Goal: Task Accomplishment & Management: Use online tool/utility

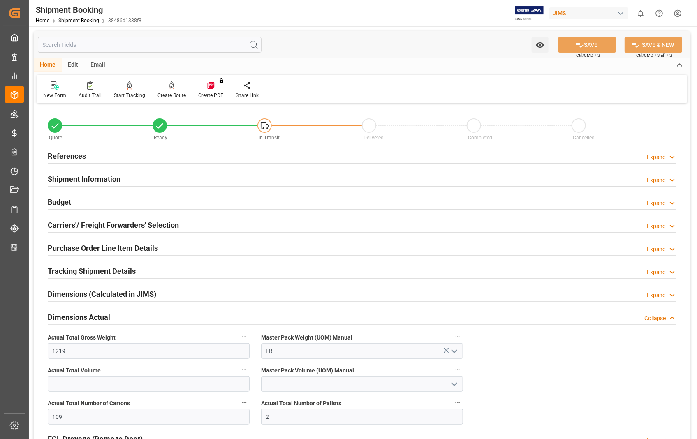
click at [60, 158] on h2 "References" at bounding box center [67, 155] width 38 height 11
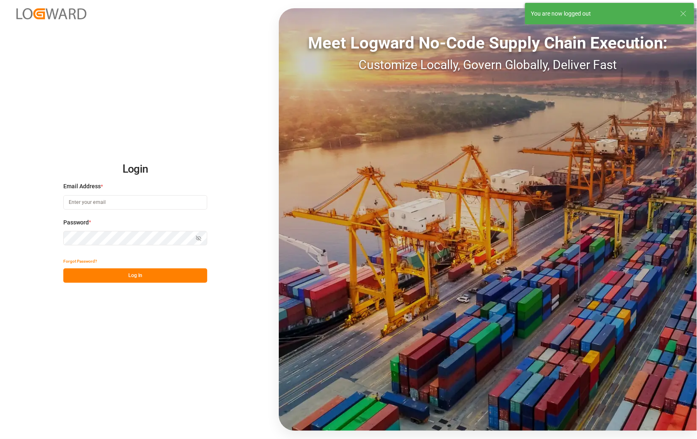
type input "[PERSON_NAME][EMAIL_ADDRESS][DOMAIN_NAME]"
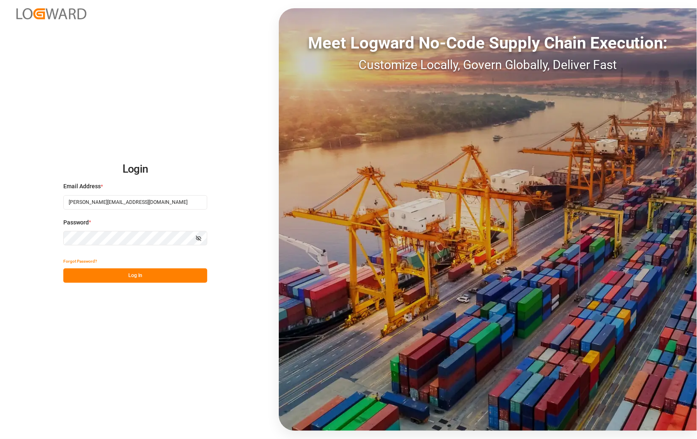
click at [133, 275] on button "Log In" at bounding box center [135, 275] width 144 height 14
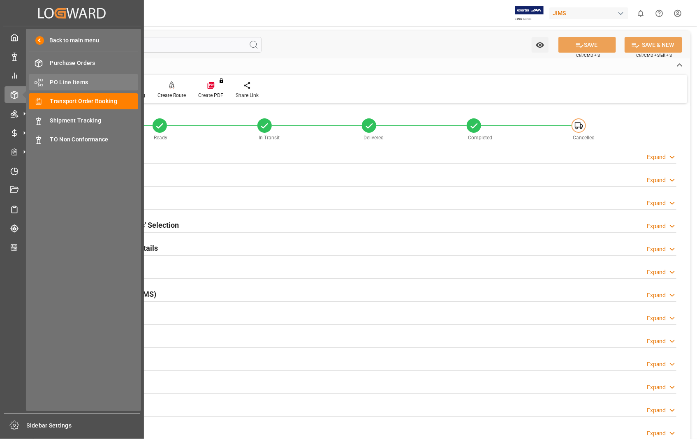
click at [78, 80] on span "PO Line Items" at bounding box center [94, 82] width 88 height 9
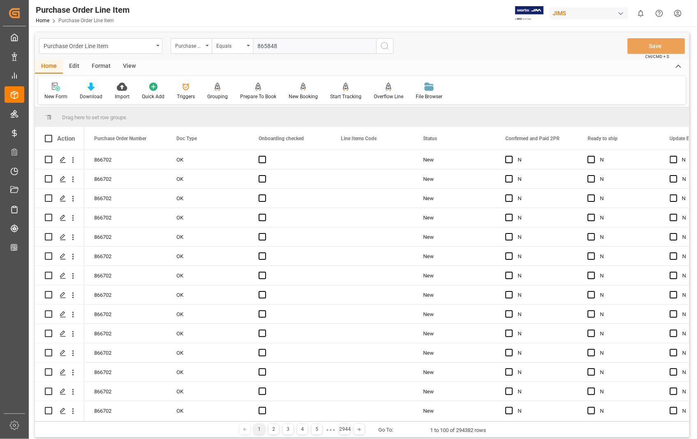
type input "865848"
click at [388, 43] on icon "search button" at bounding box center [385, 46] width 10 height 10
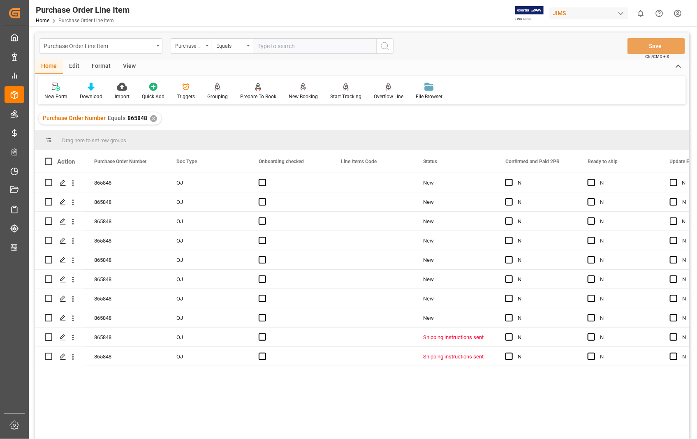
click at [125, 65] on div "View" at bounding box center [129, 67] width 25 height 14
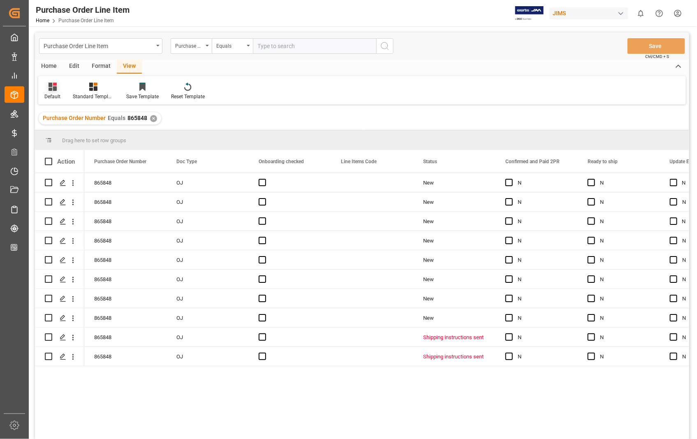
click at [55, 95] on div "Default" at bounding box center [52, 96] width 16 height 7
click at [68, 130] on div "Sophia setting." at bounding box center [84, 133] width 72 height 9
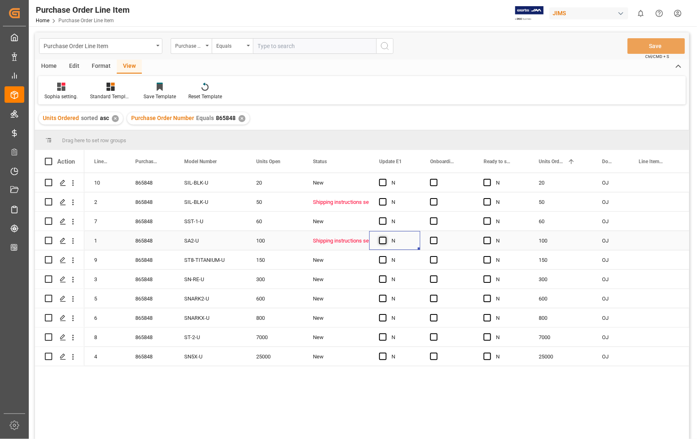
click at [383, 240] on span "Press SPACE to select this row." at bounding box center [382, 240] width 7 height 7
click at [385, 237] on input "Press SPACE to select this row." at bounding box center [385, 237] width 0 height 0
click at [432, 241] on span "Press SPACE to select this row." at bounding box center [433, 240] width 7 height 7
click at [436, 237] on input "Press SPACE to select this row." at bounding box center [436, 237] width 0 height 0
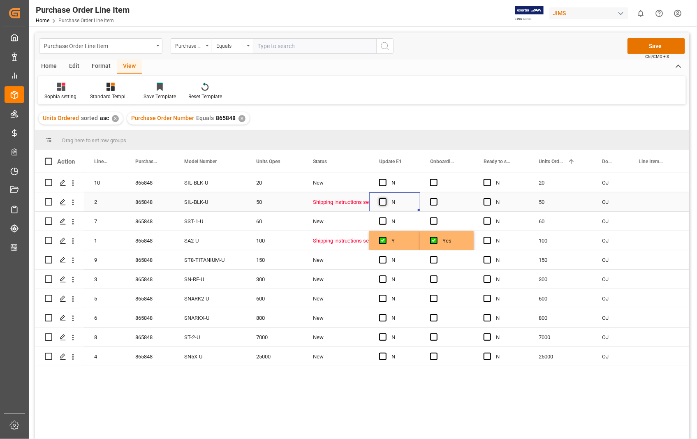
click at [381, 199] on span "Press SPACE to select this row." at bounding box center [382, 201] width 7 height 7
click at [385, 198] on input "Press SPACE to select this row." at bounding box center [385, 198] width 0 height 0
click at [432, 203] on span "Press SPACE to select this row." at bounding box center [433, 201] width 7 height 7
click at [436, 198] on input "Press SPACE to select this row." at bounding box center [436, 198] width 0 height 0
click at [653, 47] on button "Save" at bounding box center [656, 46] width 58 height 16
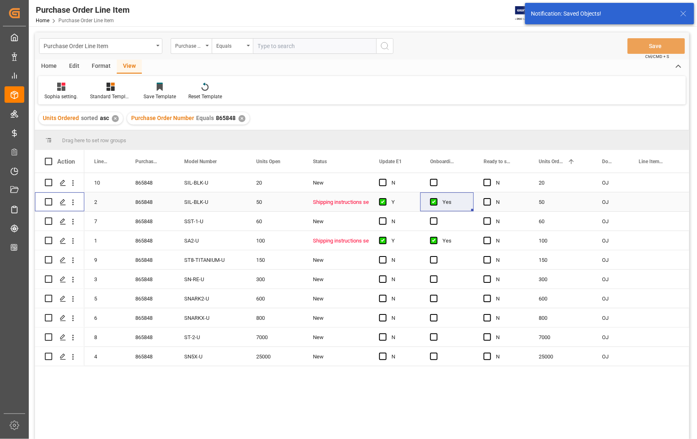
click at [46, 203] on input "Press Space to toggle row selection (unchecked)" at bounding box center [48, 201] width 7 height 7
checkbox input "true"
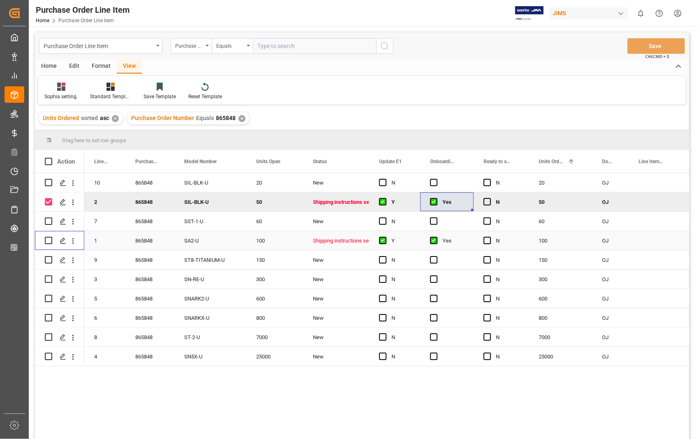
click at [50, 243] on input "Press Space to toggle row selection (unchecked)" at bounding box center [48, 240] width 7 height 7
checkbox input "true"
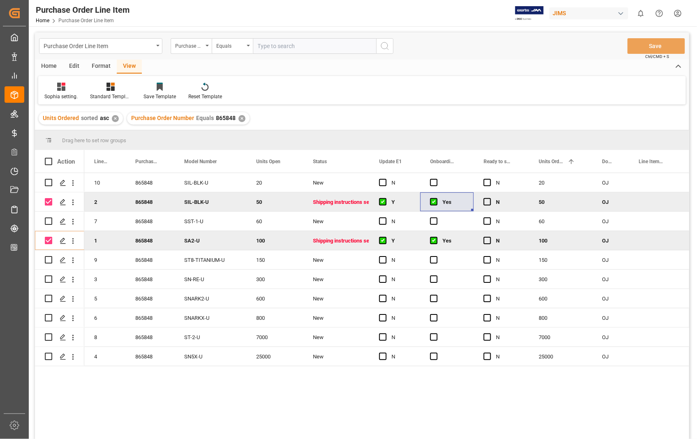
click at [48, 67] on div "Home" at bounding box center [49, 67] width 28 height 14
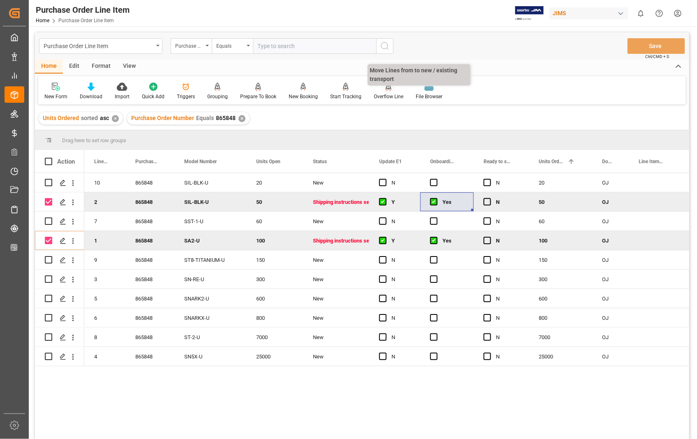
click at [383, 96] on div "Overflow Line" at bounding box center [389, 96] width 30 height 7
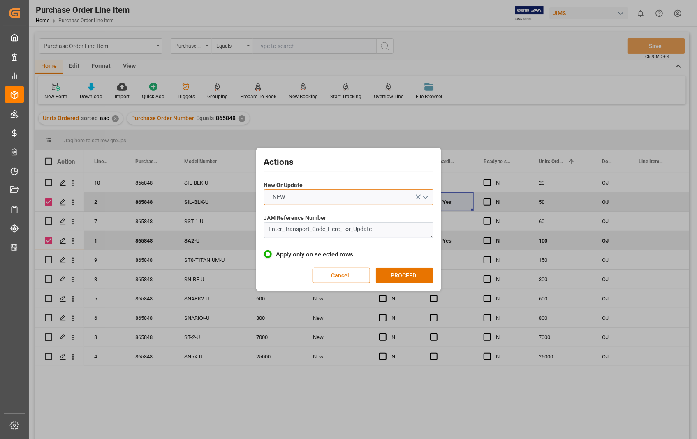
click at [424, 196] on button "NEW" at bounding box center [348, 197] width 169 height 16
click at [305, 218] on div "UPDATE" at bounding box center [348, 216] width 169 height 17
drag, startPoint x: 375, startPoint y: 232, endPoint x: 210, endPoint y: 232, distance: 164.4
click at [210, 232] on div "Actions New Or Update UPDATE JAM Reference Number Enter_Transport_Code_Here_For…" at bounding box center [348, 219] width 697 height 439
paste textarea
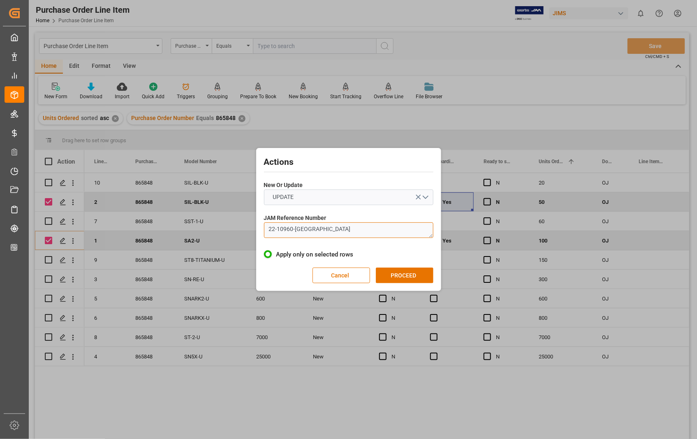
type textarea "22-10960-[GEOGRAPHIC_DATA]"
click at [405, 273] on button "PROCEED" at bounding box center [405, 276] width 58 height 16
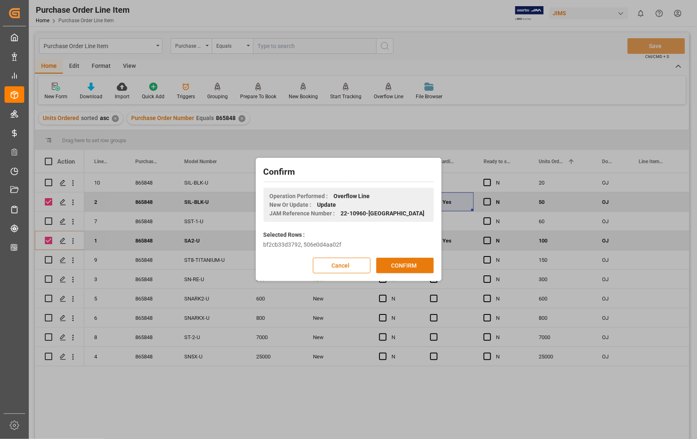
click at [400, 266] on button "CONFIRM" at bounding box center [405, 266] width 58 height 16
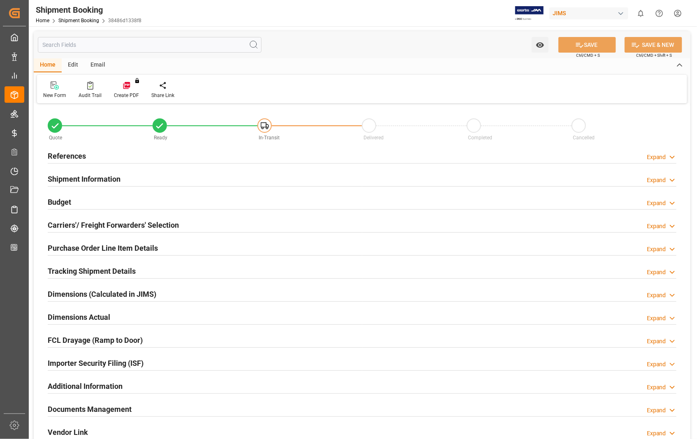
type input "0"
type input "[DATE] 15:21"
type input "[DATE]"
type input "[DATE] 00:00"
click at [73, 157] on h2 "References" at bounding box center [67, 155] width 38 height 11
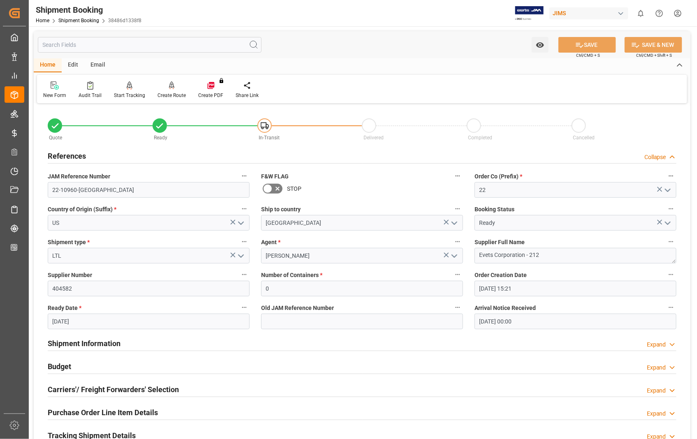
click at [73, 157] on h2 "References" at bounding box center [67, 155] width 38 height 11
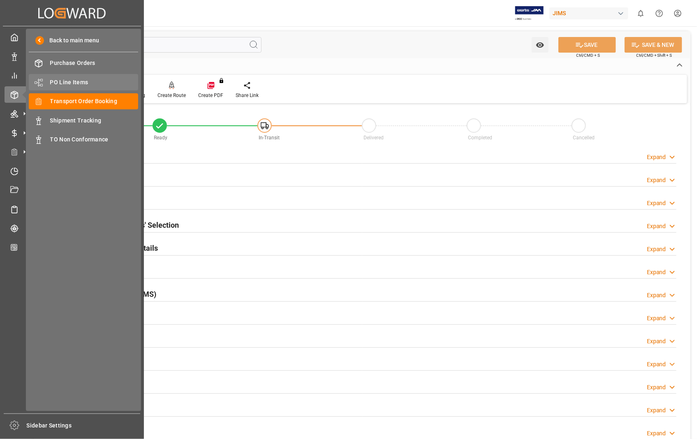
click at [70, 81] on span "PO Line Items" at bounding box center [94, 82] width 88 height 9
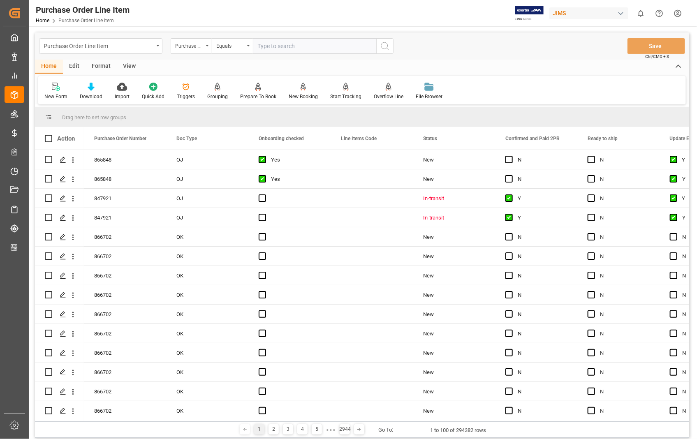
click at [305, 44] on input "text" at bounding box center [314, 46] width 123 height 16
type input "853453"
click at [384, 43] on icon "search button" at bounding box center [385, 46] width 10 height 10
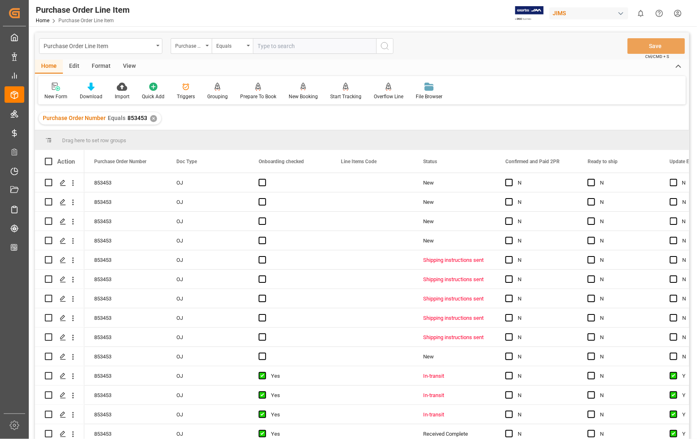
click at [133, 67] on div "View" at bounding box center [129, 67] width 25 height 14
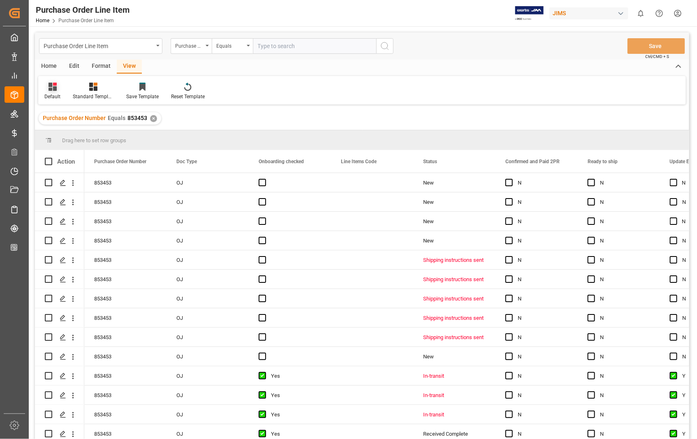
click at [52, 94] on div "Default" at bounding box center [52, 96] width 16 height 7
click at [63, 133] on div "Sophia setting." at bounding box center [84, 133] width 72 height 9
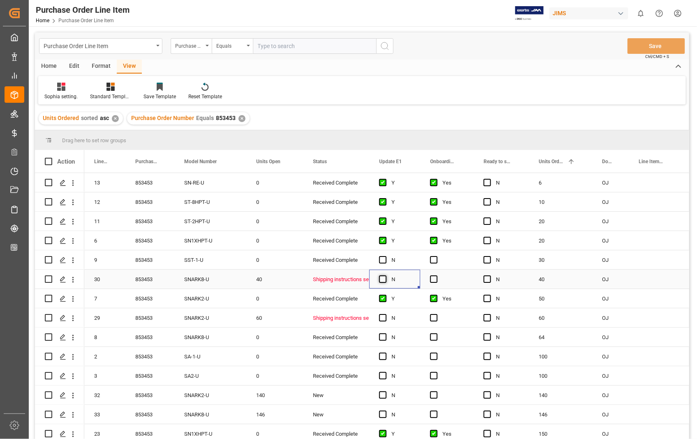
click at [382, 280] on span "Press SPACE to select this row." at bounding box center [382, 278] width 7 height 7
click at [385, 275] on input "Press SPACE to select this row." at bounding box center [385, 275] width 0 height 0
click at [432, 279] on span "Press SPACE to select this row." at bounding box center [433, 278] width 7 height 7
click at [436, 275] on input "Press SPACE to select this row." at bounding box center [436, 275] width 0 height 0
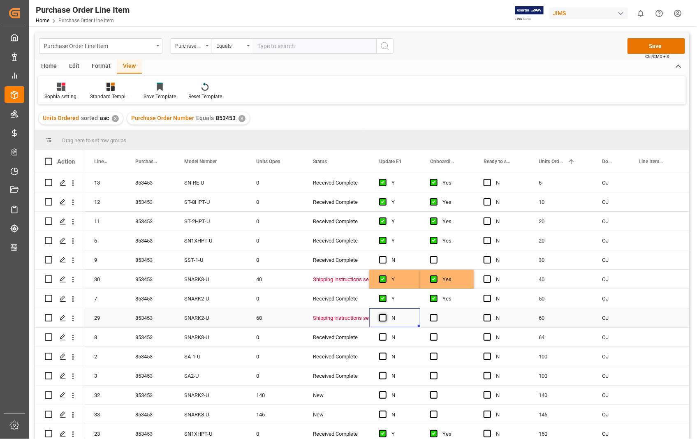
click at [381, 319] on span "Press SPACE to select this row." at bounding box center [382, 317] width 7 height 7
click at [385, 314] on input "Press SPACE to select this row." at bounding box center [385, 314] width 0 height 0
click at [431, 318] on span "Press SPACE to select this row." at bounding box center [433, 317] width 7 height 7
click at [436, 314] on input "Press SPACE to select this row." at bounding box center [436, 314] width 0 height 0
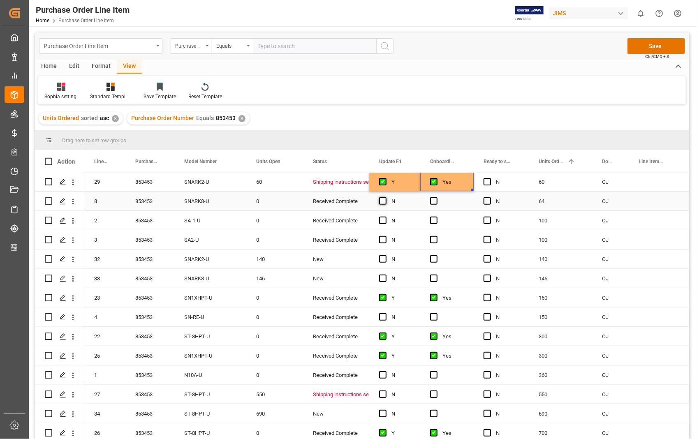
scroll to position [137, 0]
click at [381, 391] on span "Press SPACE to select this row." at bounding box center [382, 393] width 7 height 7
click at [385, 390] on input "Press SPACE to select this row." at bounding box center [385, 390] width 0 height 0
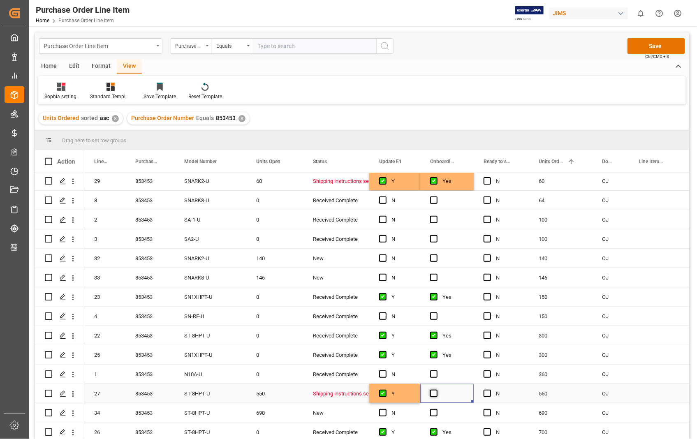
click at [433, 393] on span "Press SPACE to select this row." at bounding box center [433, 393] width 7 height 7
click at [436, 390] on input "Press SPACE to select this row." at bounding box center [436, 390] width 0 height 0
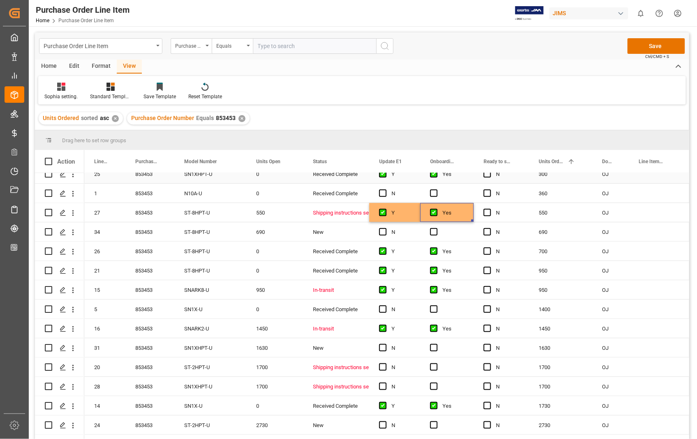
scroll to position [319, 0]
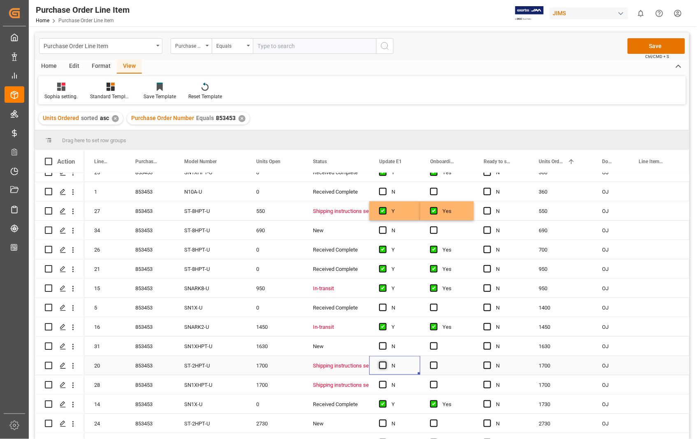
click at [379, 363] on span "Press SPACE to select this row." at bounding box center [382, 365] width 7 height 7
click at [385, 362] on input "Press SPACE to select this row." at bounding box center [385, 362] width 0 height 0
click at [384, 384] on span "Press SPACE to select this row." at bounding box center [382, 384] width 7 height 7
click at [385, 381] on input "Press SPACE to select this row." at bounding box center [385, 381] width 0 height 0
click at [438, 365] on div "Press SPACE to select this row." at bounding box center [446, 365] width 53 height 19
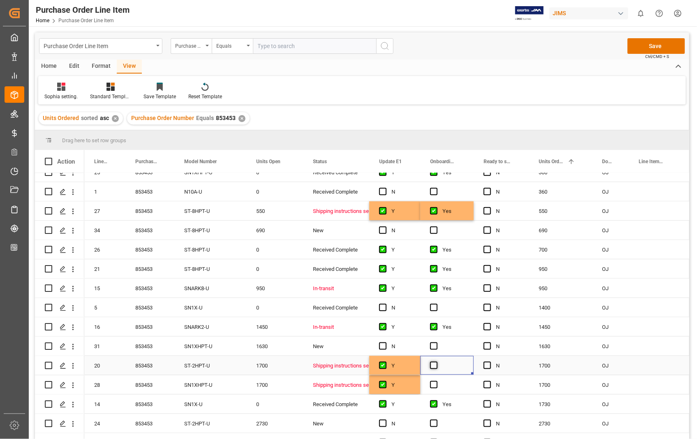
click at [434, 363] on span "Press SPACE to select this row." at bounding box center [433, 365] width 7 height 7
click at [436, 362] on input "Press SPACE to select this row." at bounding box center [436, 362] width 0 height 0
click at [430, 384] on span "Press SPACE to select this row." at bounding box center [433, 384] width 7 height 7
click at [436, 381] on input "Press SPACE to select this row." at bounding box center [436, 381] width 0 height 0
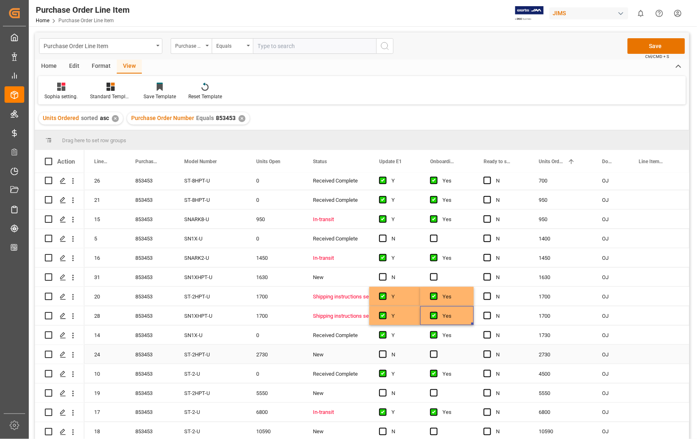
scroll to position [46, 0]
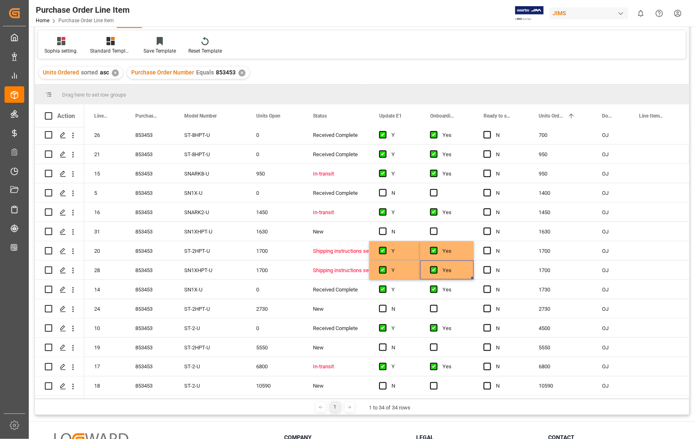
click at [420, 10] on div "Purchase Order Line Item Home Purchase Order Line Item JIMS 0 Notifications Onl…" at bounding box center [360, 13] width 674 height 26
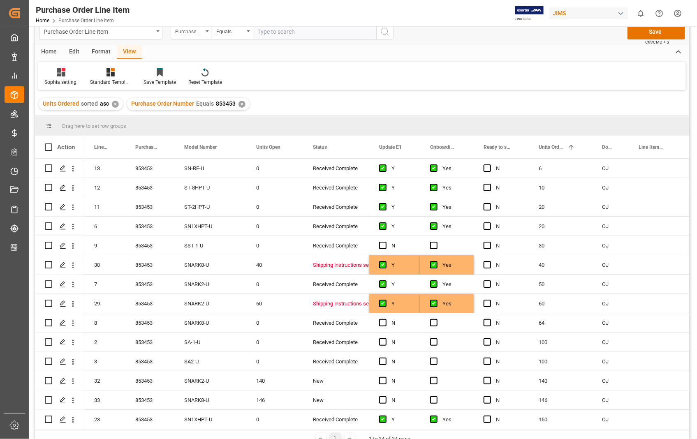
scroll to position [0, 0]
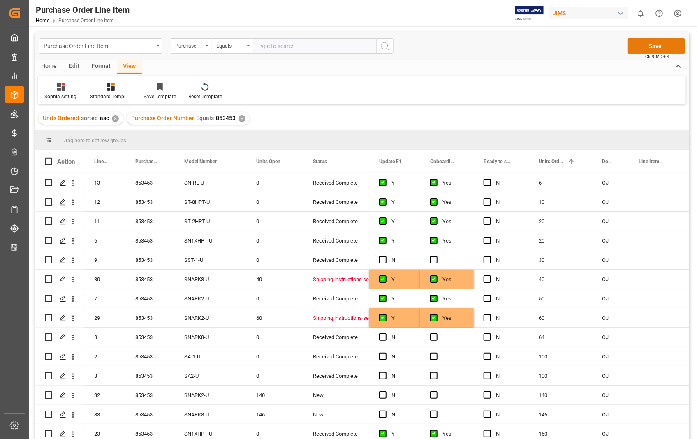
click at [653, 46] on button "Save" at bounding box center [656, 46] width 58 height 16
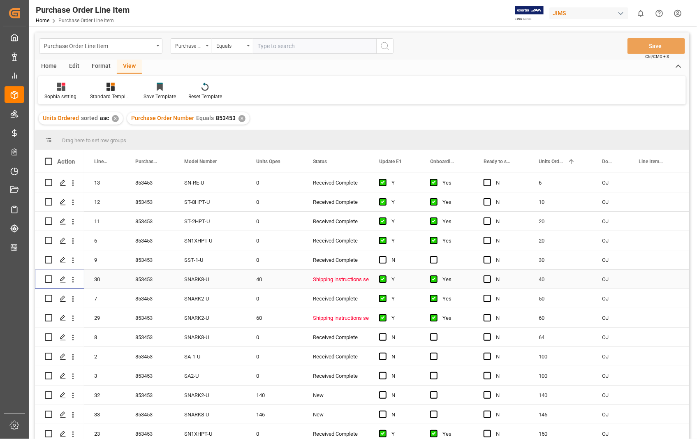
click at [48, 280] on input "Press Space to toggle row selection (unchecked)" at bounding box center [48, 278] width 7 height 7
checkbox input "true"
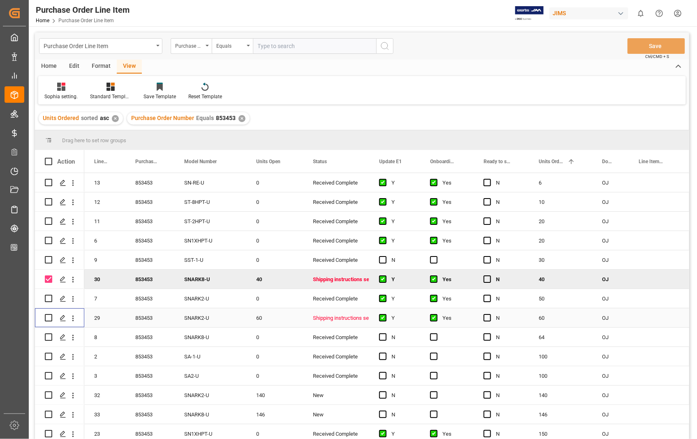
click at [47, 316] on input "Press Space to toggle row selection (unchecked)" at bounding box center [48, 317] width 7 height 7
checkbox input "true"
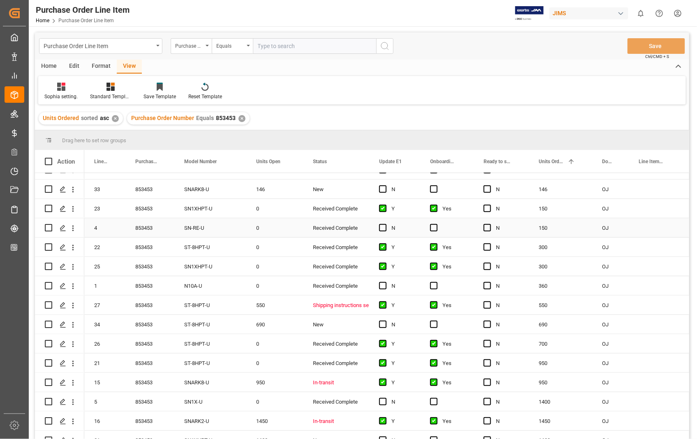
scroll to position [228, 0]
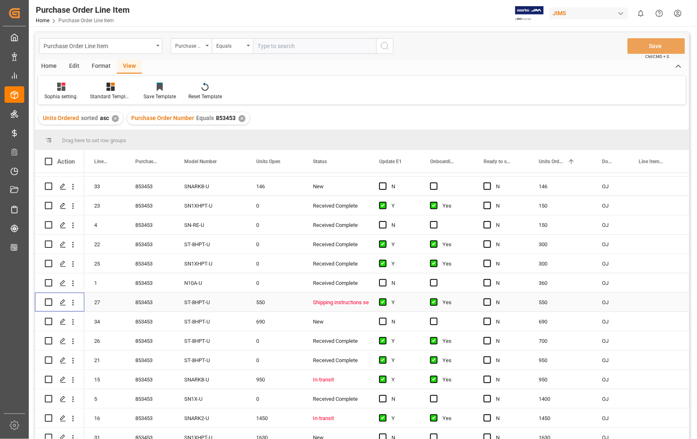
click at [48, 300] on input "Press Space to toggle row selection (unchecked)" at bounding box center [48, 301] width 7 height 7
checkbox input "true"
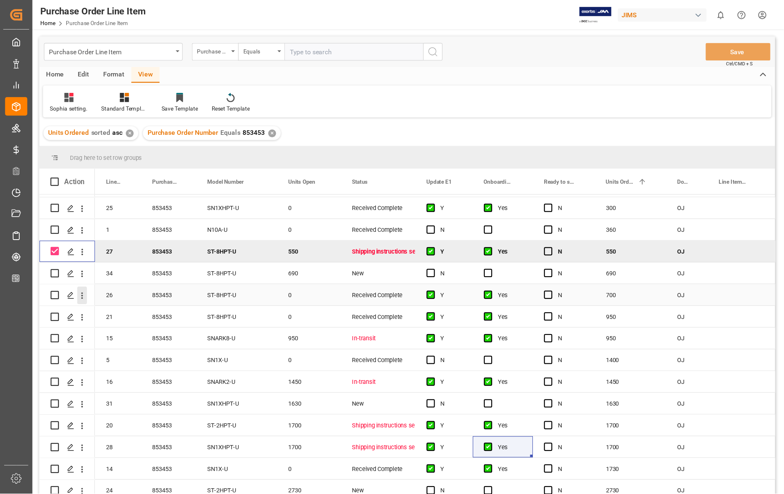
scroll to position [319, 0]
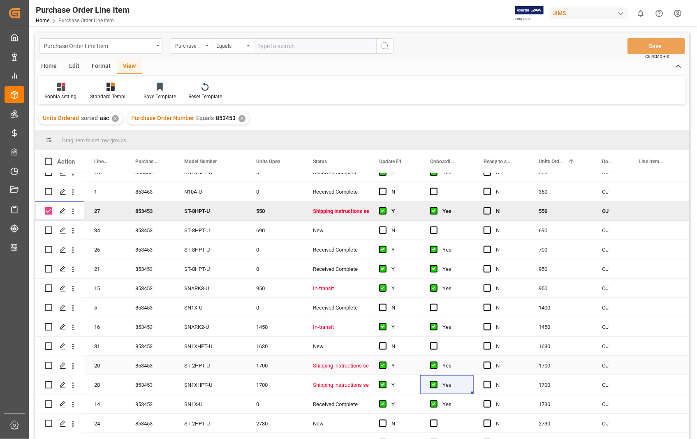
click at [48, 365] on input "Press Space to toggle row selection (unchecked)" at bounding box center [48, 365] width 7 height 7
checkbox input "true"
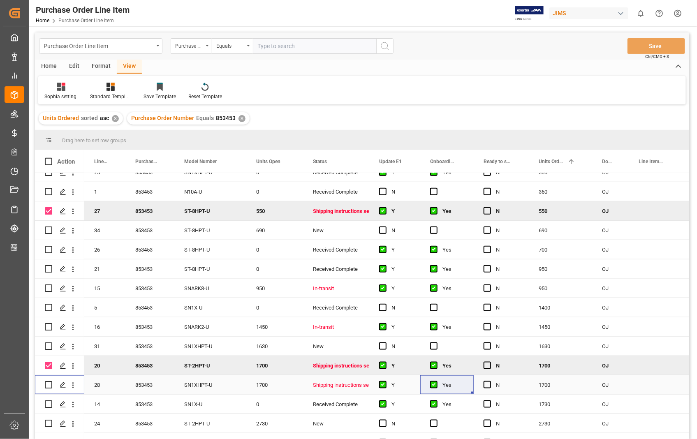
click at [46, 385] on input "Press Space to toggle row selection (unchecked)" at bounding box center [48, 384] width 7 height 7
checkbox input "true"
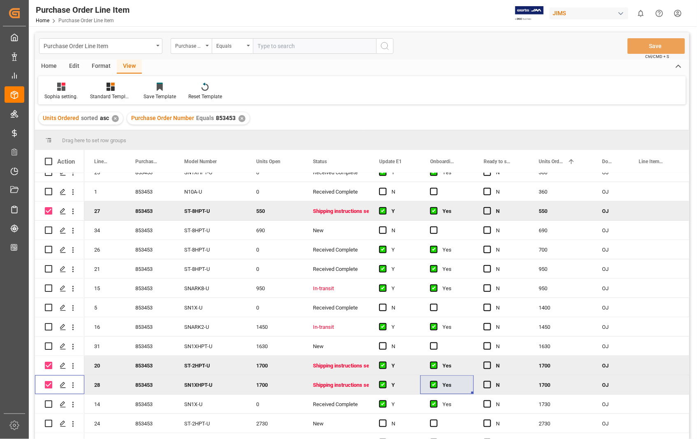
click at [48, 67] on div "Home" at bounding box center [49, 67] width 28 height 14
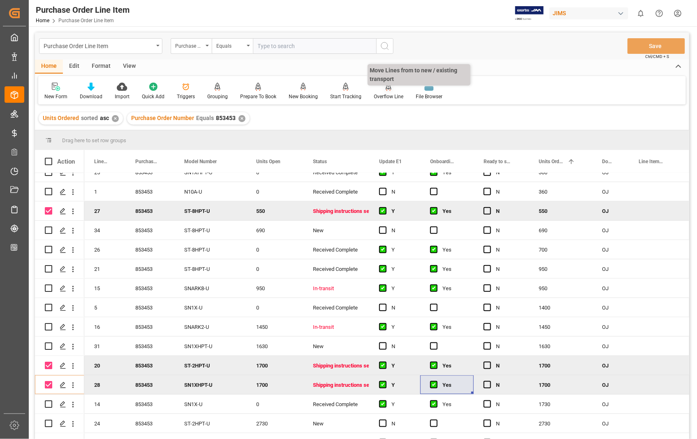
click at [388, 95] on div "Overflow Line" at bounding box center [389, 96] width 30 height 7
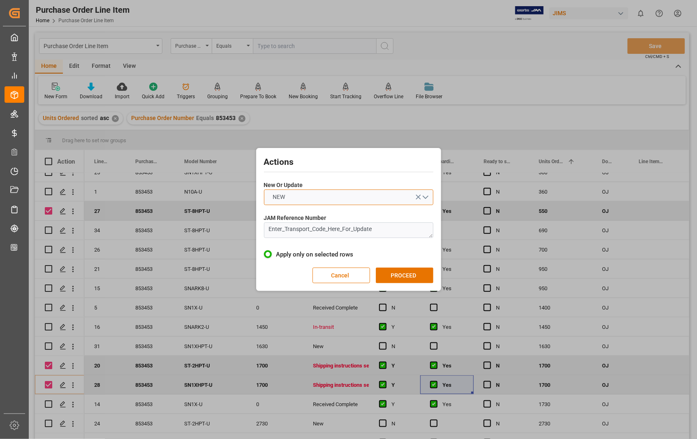
click at [425, 197] on button "NEW" at bounding box center [348, 197] width 169 height 16
click at [276, 218] on div "UPDATE" at bounding box center [348, 216] width 169 height 17
drag, startPoint x: 383, startPoint y: 231, endPoint x: 256, endPoint y: 235, distance: 126.2
click at [256, 235] on div "Actions New Or Update UPDATE JAM Reference Number Enter_Transport_Code_Here_For…" at bounding box center [348, 219] width 185 height 143
paste textarea
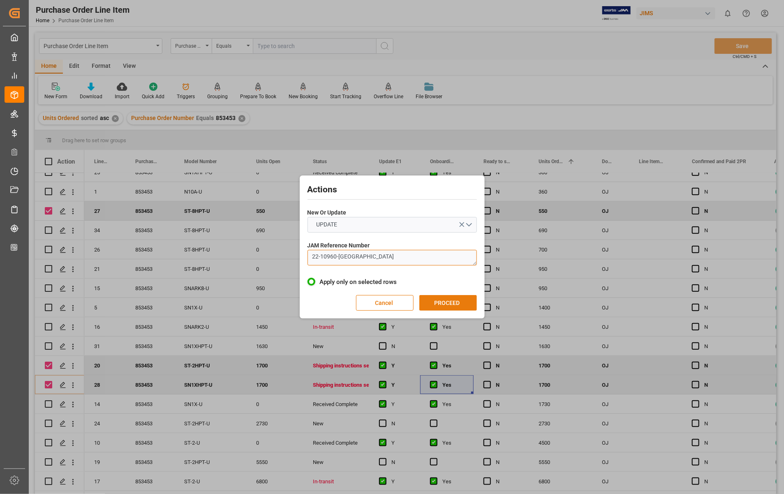
type textarea "22-10960-[GEOGRAPHIC_DATA]"
click at [443, 304] on button "PROCEED" at bounding box center [448, 303] width 58 height 16
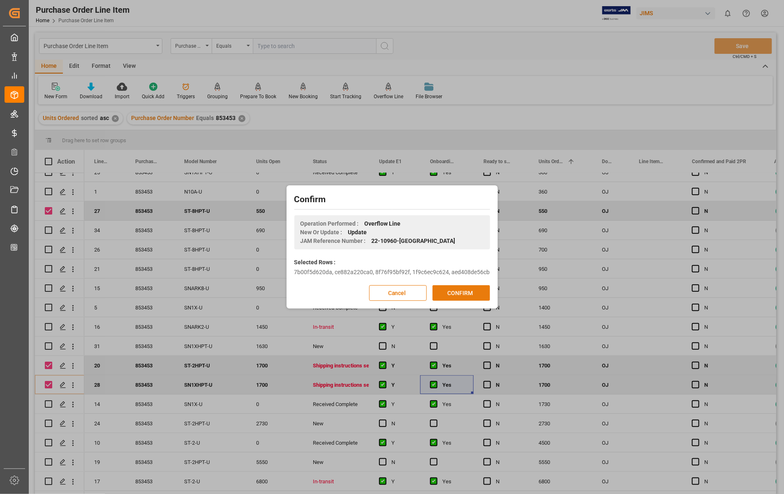
click at [459, 292] on button "CONFIRM" at bounding box center [461, 293] width 58 height 16
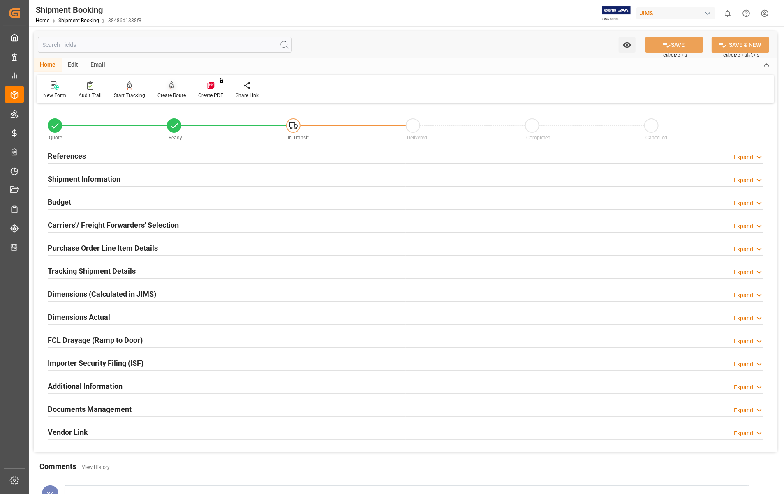
click at [171, 90] on div "Create Route" at bounding box center [171, 90] width 41 height 18
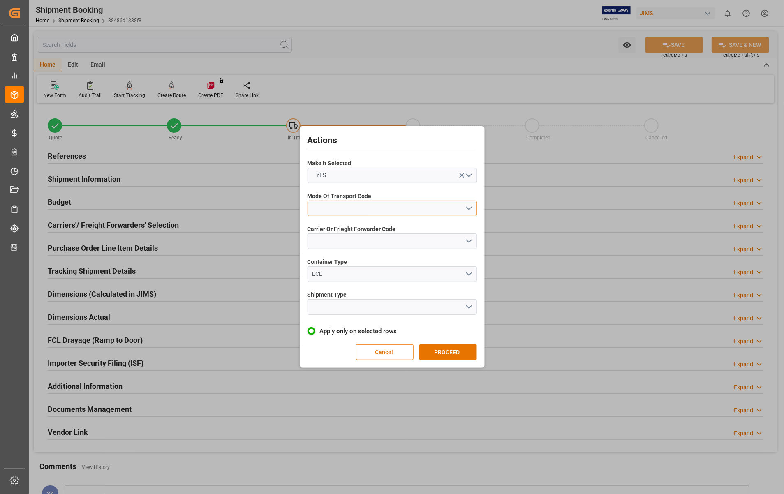
click at [467, 205] on button "open menu" at bounding box center [391, 209] width 169 height 16
click at [360, 280] on div "5- COURIER GROUND" at bounding box center [392, 279] width 169 height 17
click at [468, 241] on button "open menu" at bounding box center [391, 241] width 169 height 16
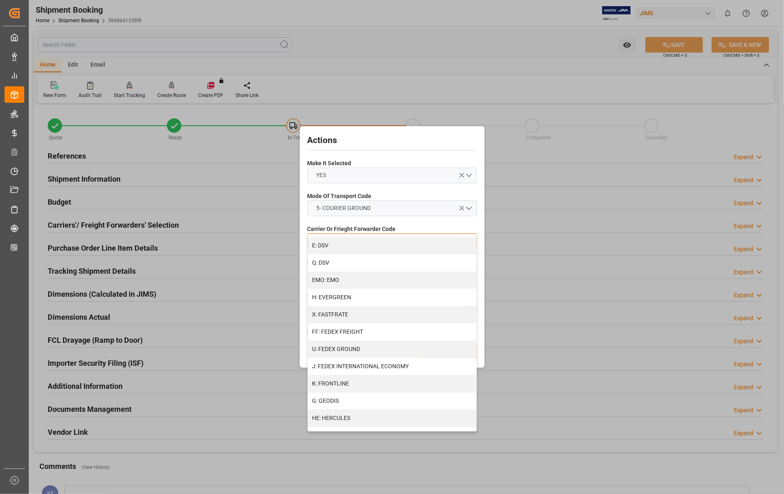
scroll to position [154, 0]
click at [376, 348] on div "U: FEDEX GROUND" at bounding box center [392, 347] width 169 height 17
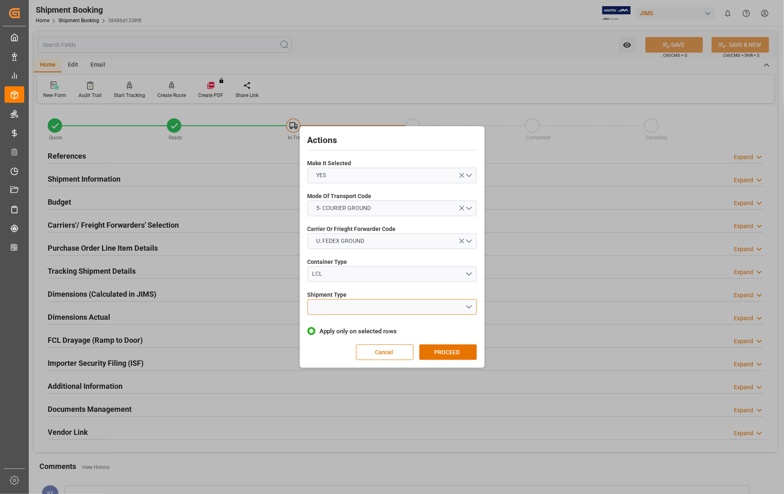
click at [467, 306] on button "open menu" at bounding box center [391, 307] width 169 height 16
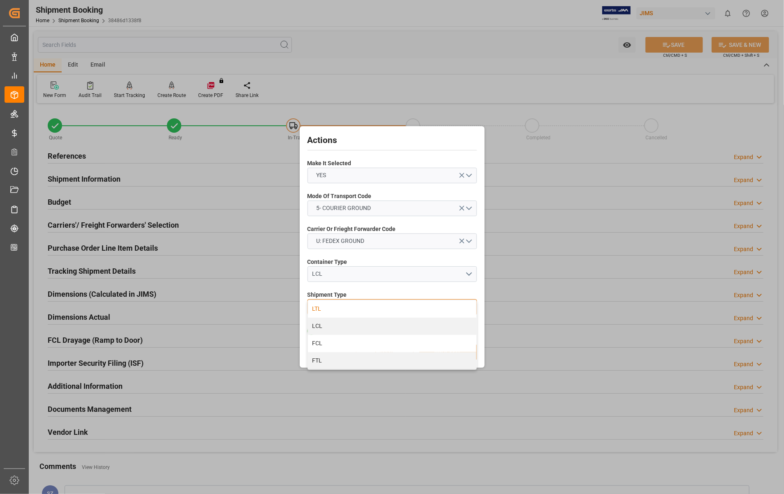
click at [333, 309] on div "LTL" at bounding box center [392, 308] width 169 height 17
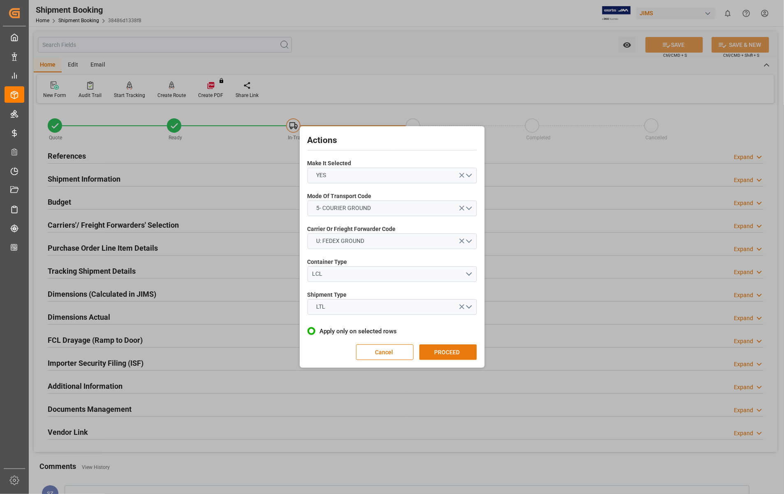
click at [439, 356] on button "PROCEED" at bounding box center [448, 352] width 58 height 16
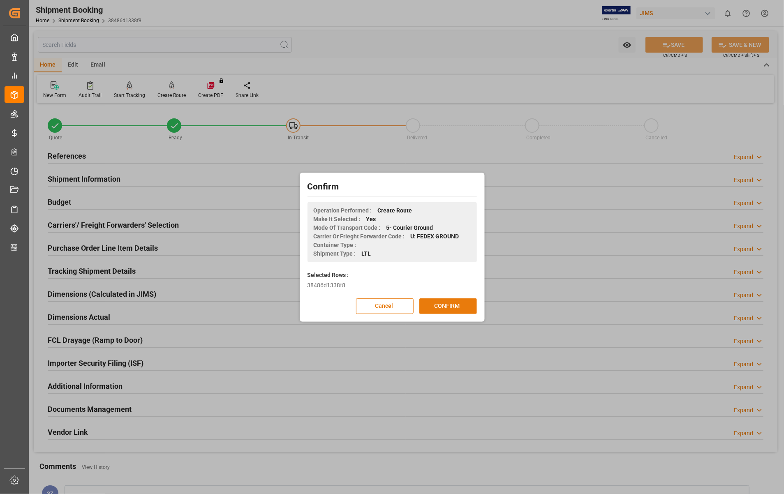
click at [445, 304] on button "CONFIRM" at bounding box center [448, 306] width 58 height 16
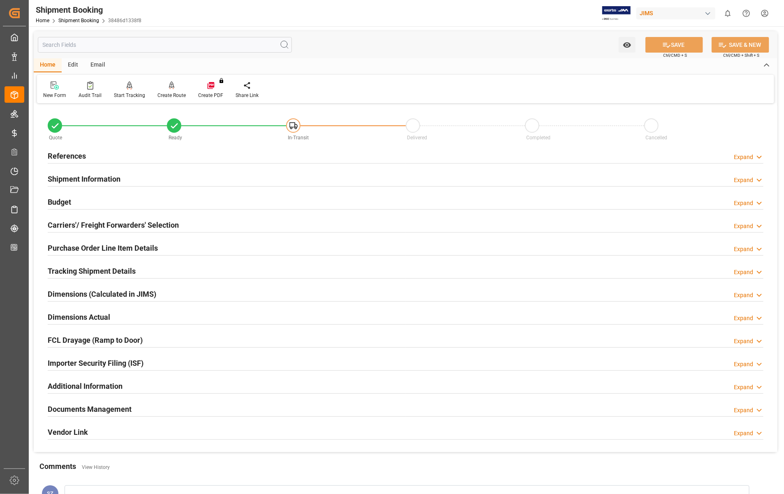
click at [89, 222] on h2 "Carriers'/ Freight Forwarders' Selection" at bounding box center [113, 224] width 131 height 11
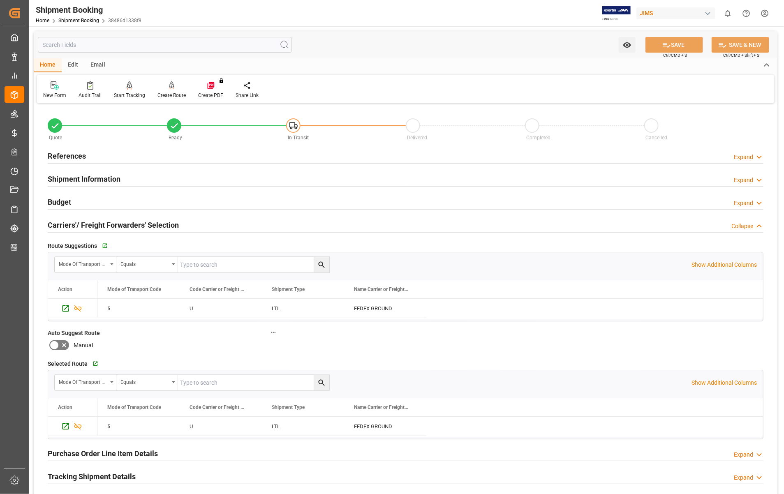
click at [89, 222] on h2 "Carriers'/ Freight Forwarders' Selection" at bounding box center [113, 224] width 131 height 11
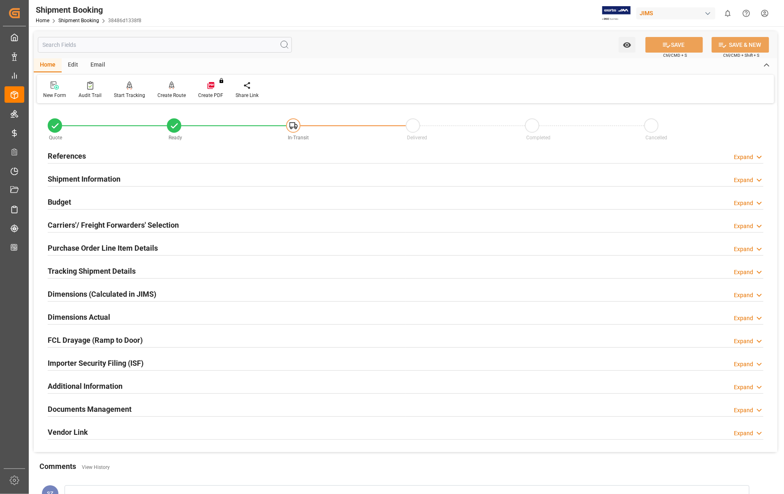
click at [96, 249] on h2 "Purchase Order Line Item Details" at bounding box center [103, 247] width 110 height 11
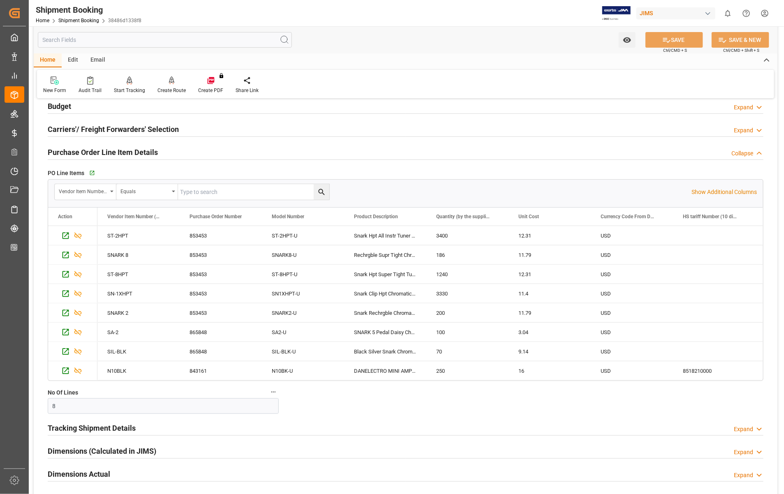
scroll to position [103, 0]
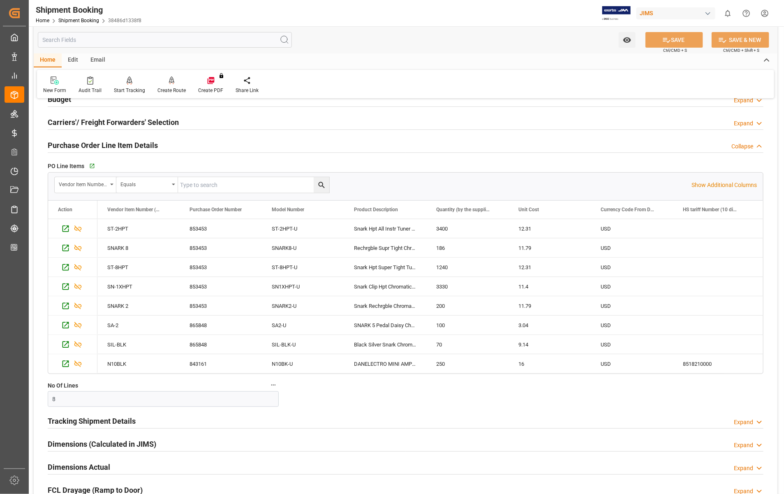
click at [51, 146] on h2 "Purchase Order Line Item Details" at bounding box center [103, 145] width 110 height 11
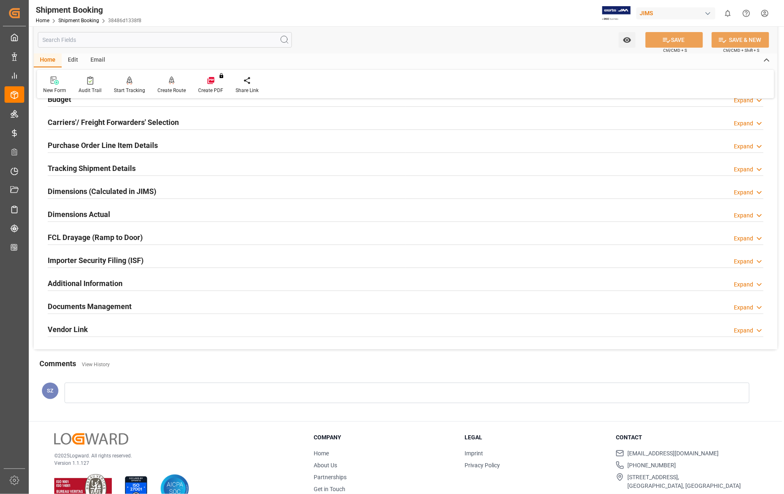
click at [106, 305] on h2 "Documents Management" at bounding box center [90, 306] width 84 height 11
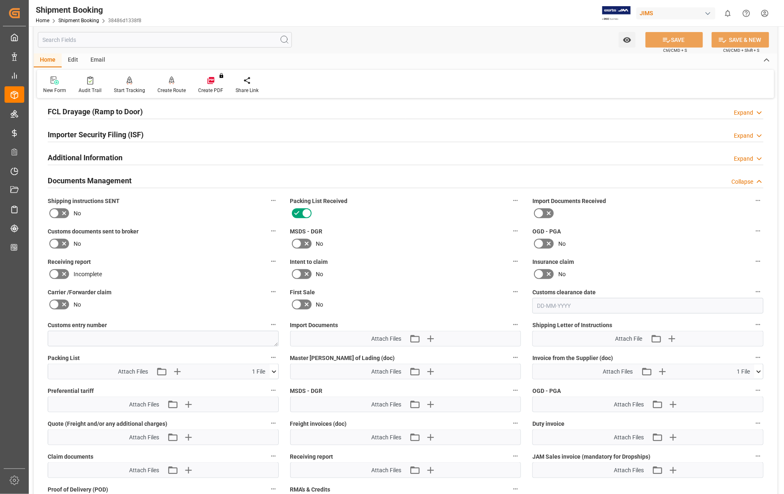
scroll to position [154, 0]
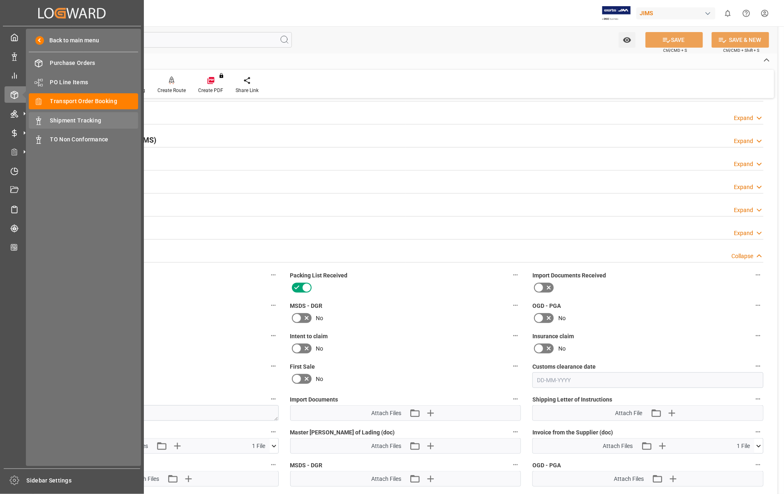
click at [66, 118] on span "Shipment Tracking" at bounding box center [94, 120] width 88 height 9
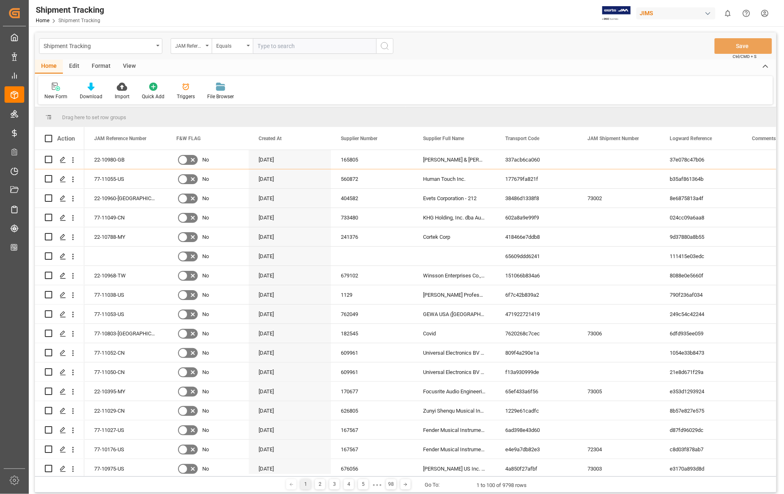
click at [299, 46] on input "text" at bounding box center [314, 46] width 123 height 16
click at [62, 198] on polygon "Press SPACE to select this row." at bounding box center [62, 198] width 4 height 4
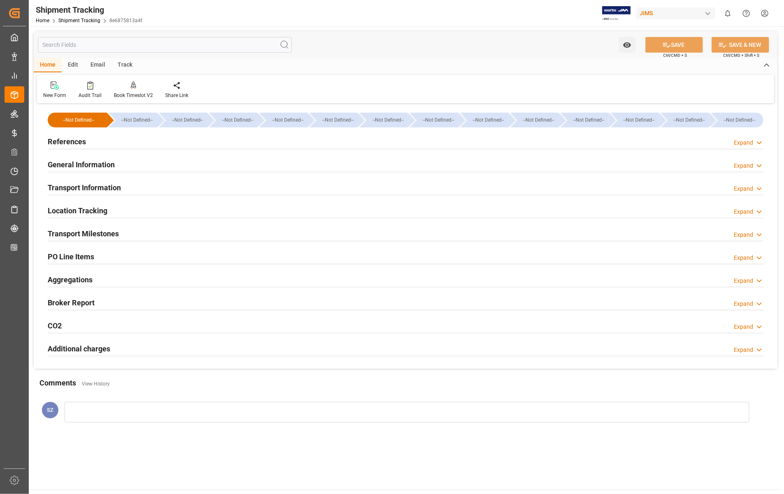
click at [95, 188] on h2 "Transport Information" at bounding box center [84, 187] width 73 height 11
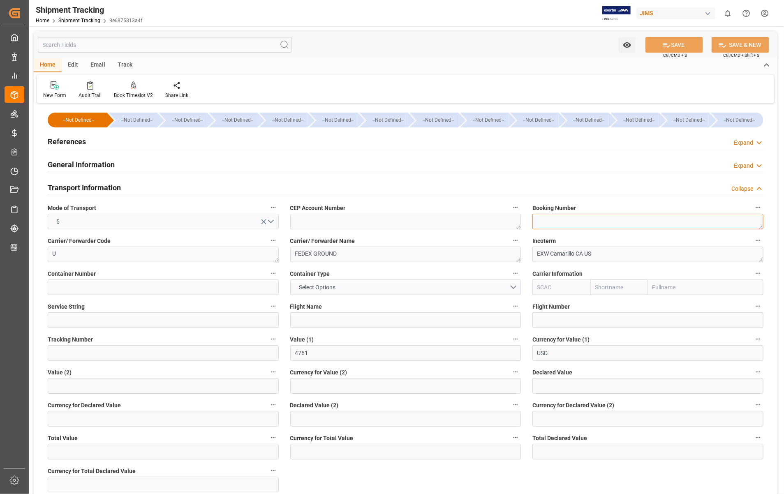
click at [550, 225] on textarea at bounding box center [647, 222] width 231 height 16
paste textarea "7497719095"
type textarea "7497719095"
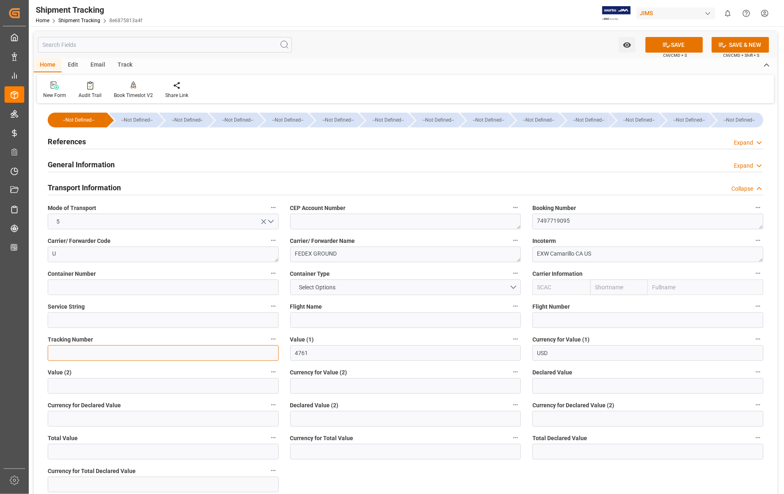
click at [139, 356] on input at bounding box center [163, 353] width 231 height 16
paste input "7497719095"
type input "7497719095"
click at [681, 42] on button "SAVE" at bounding box center [674, 45] width 58 height 16
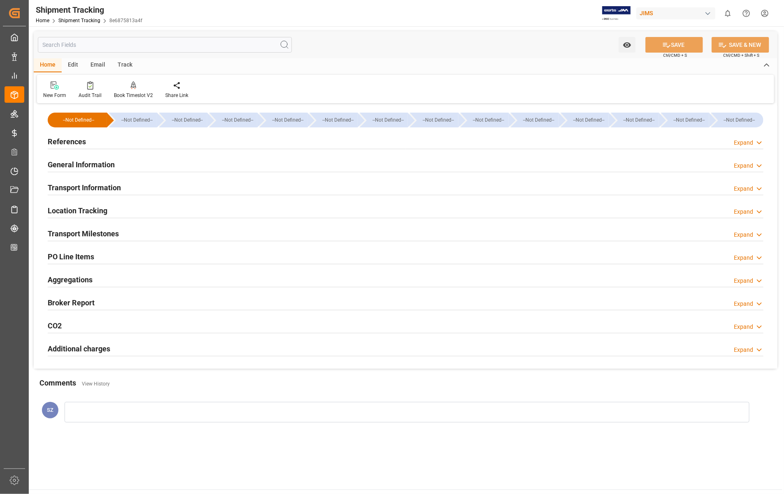
click at [101, 236] on h2 "Transport Milestones" at bounding box center [83, 233] width 71 height 11
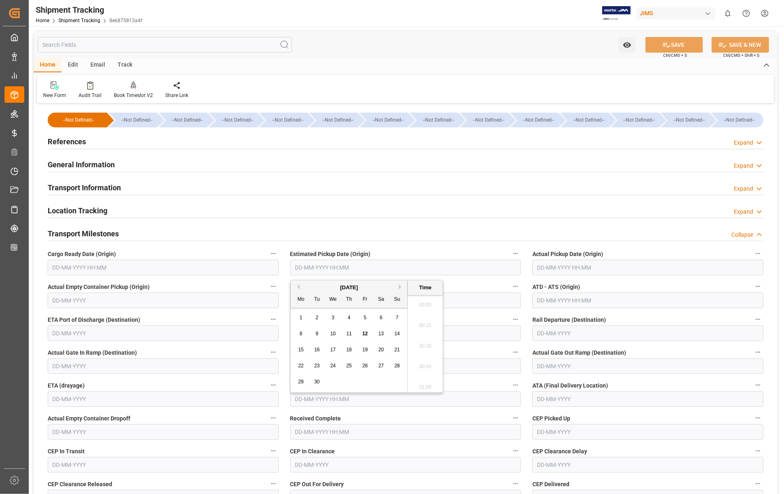
click at [388, 268] on input "text" at bounding box center [405, 268] width 231 height 16
click at [351, 334] on span "11" at bounding box center [348, 334] width 5 height 6
type input "[DATE] 00:00"
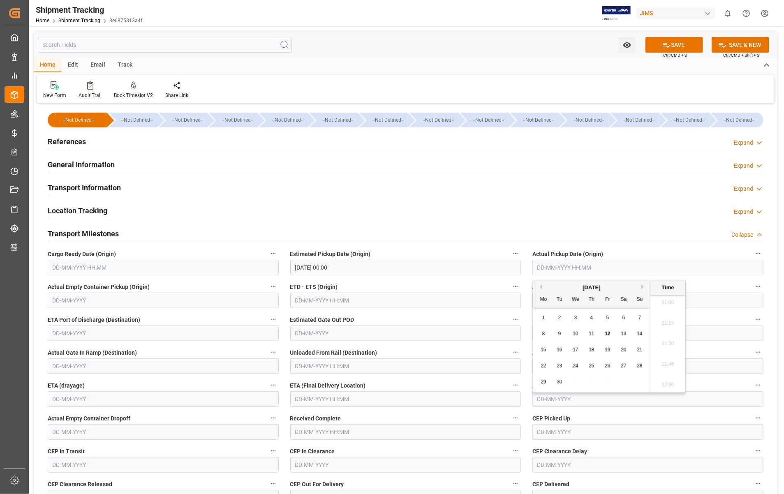
click at [666, 268] on input "text" at bounding box center [647, 268] width 231 height 16
click at [590, 331] on span "11" at bounding box center [591, 334] width 5 height 6
type input "[DATE] 00:00"
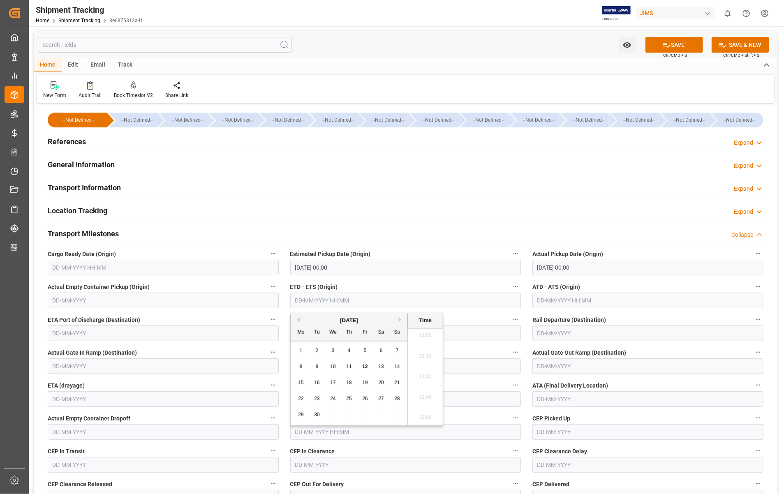
click at [364, 305] on input "text" at bounding box center [405, 301] width 231 height 16
click at [351, 366] on span "11" at bounding box center [348, 367] width 5 height 6
type input "[DATE] 00:00"
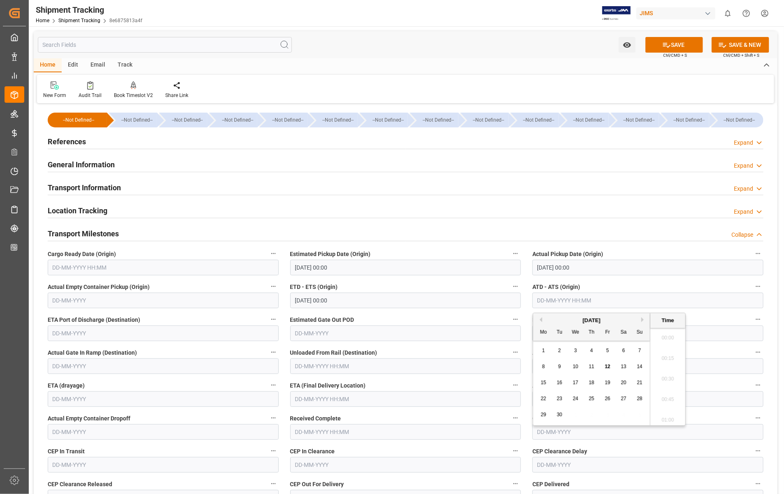
click at [639, 302] on input "text" at bounding box center [647, 301] width 231 height 16
click at [594, 365] on div "11" at bounding box center [591, 367] width 10 height 10
type input "[DATE] 00:00"
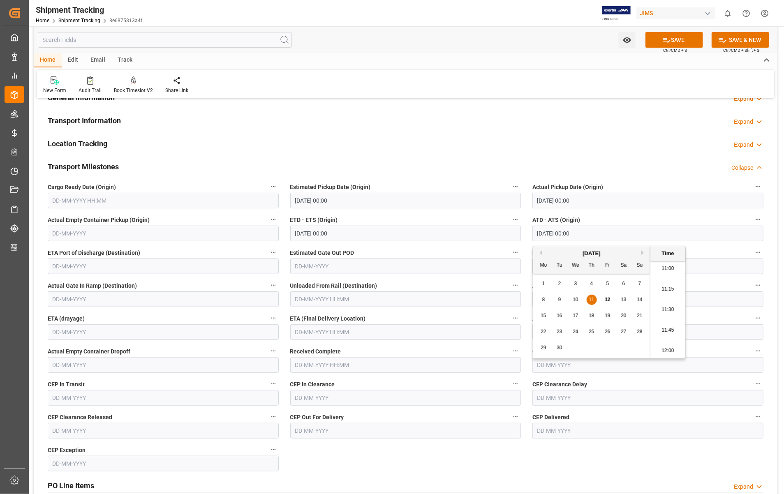
scroll to position [103, 0]
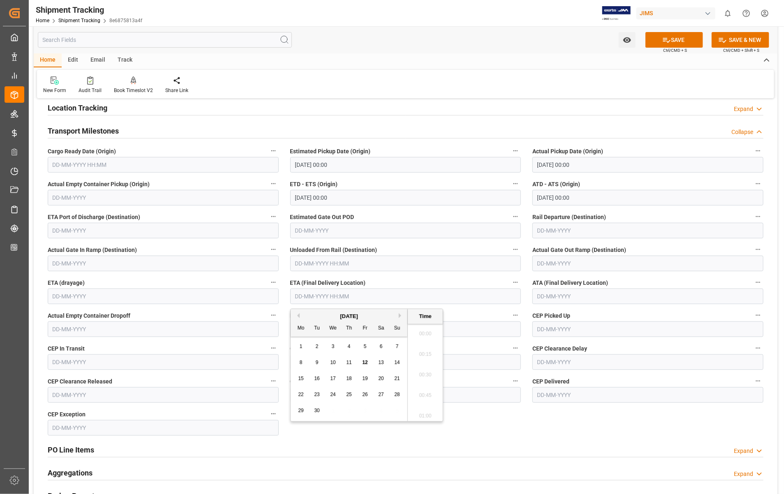
click at [379, 295] on input "text" at bounding box center [405, 297] width 231 height 16
click at [366, 379] on span "19" at bounding box center [364, 379] width 5 height 6
type input "[DATE] 00:00"
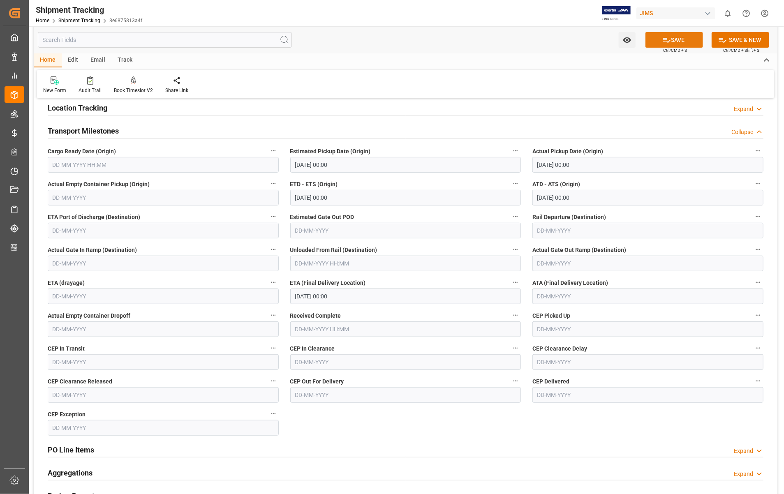
click at [672, 38] on button "SAVE" at bounding box center [674, 40] width 58 height 16
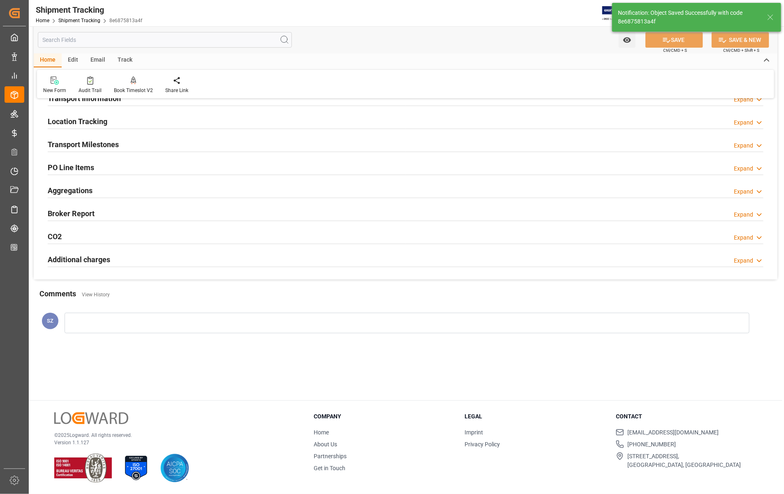
scroll to position [89, 0]
click at [97, 145] on h2 "Transport Milestones" at bounding box center [83, 144] width 71 height 11
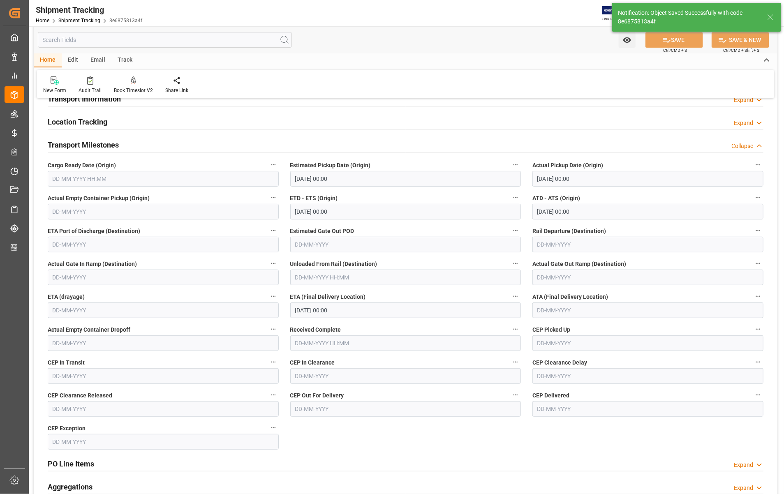
scroll to position [103, 0]
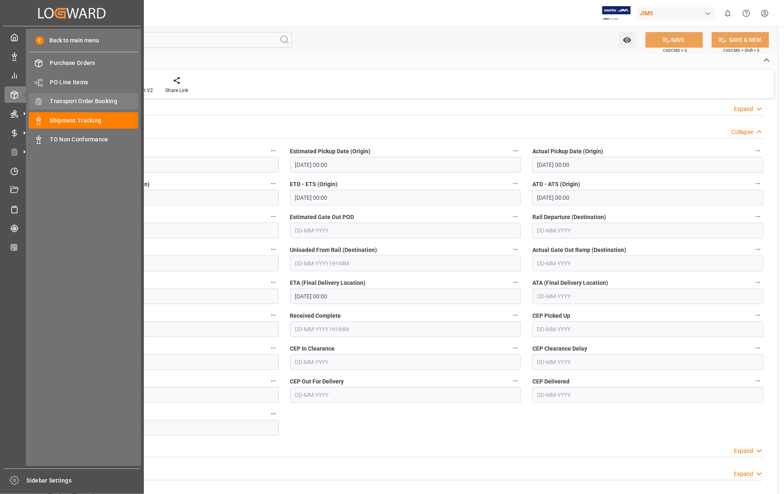
click at [79, 99] on span "Transport Order Booking" at bounding box center [94, 101] width 88 height 9
